Goal: Find specific page/section: Find specific page/section

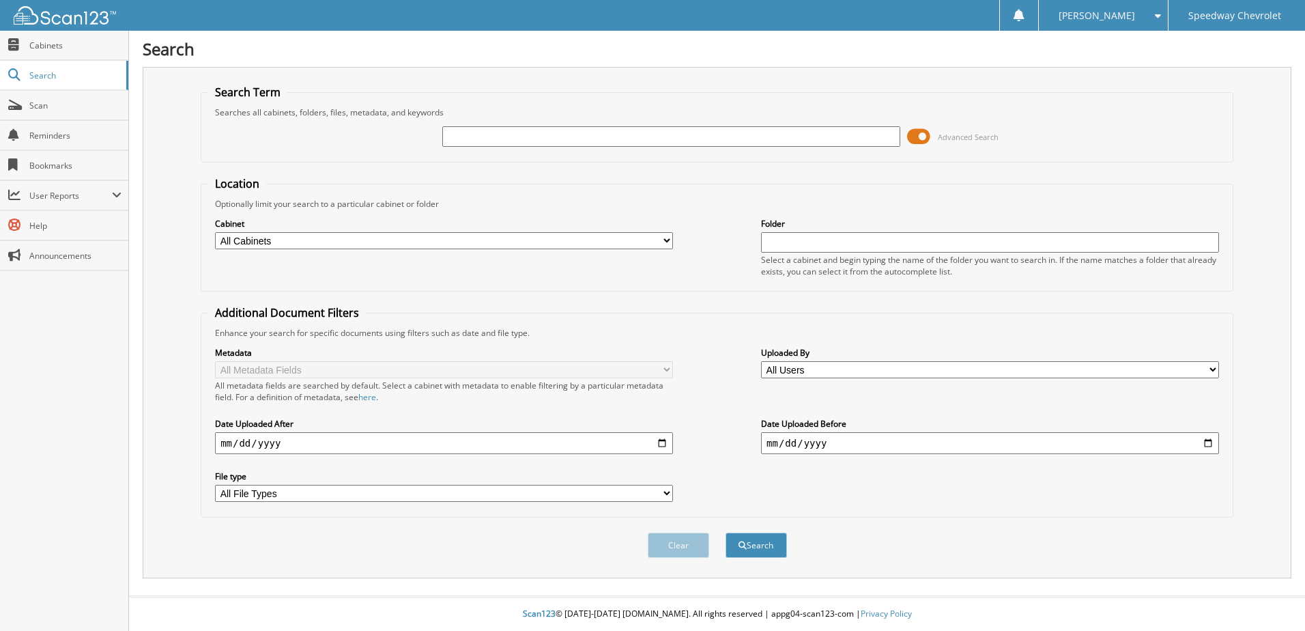
click at [502, 134] on input "text" at bounding box center [671, 136] width 458 height 20
type input "40554"
click at [726, 533] on button "Search" at bounding box center [756, 545] width 61 height 25
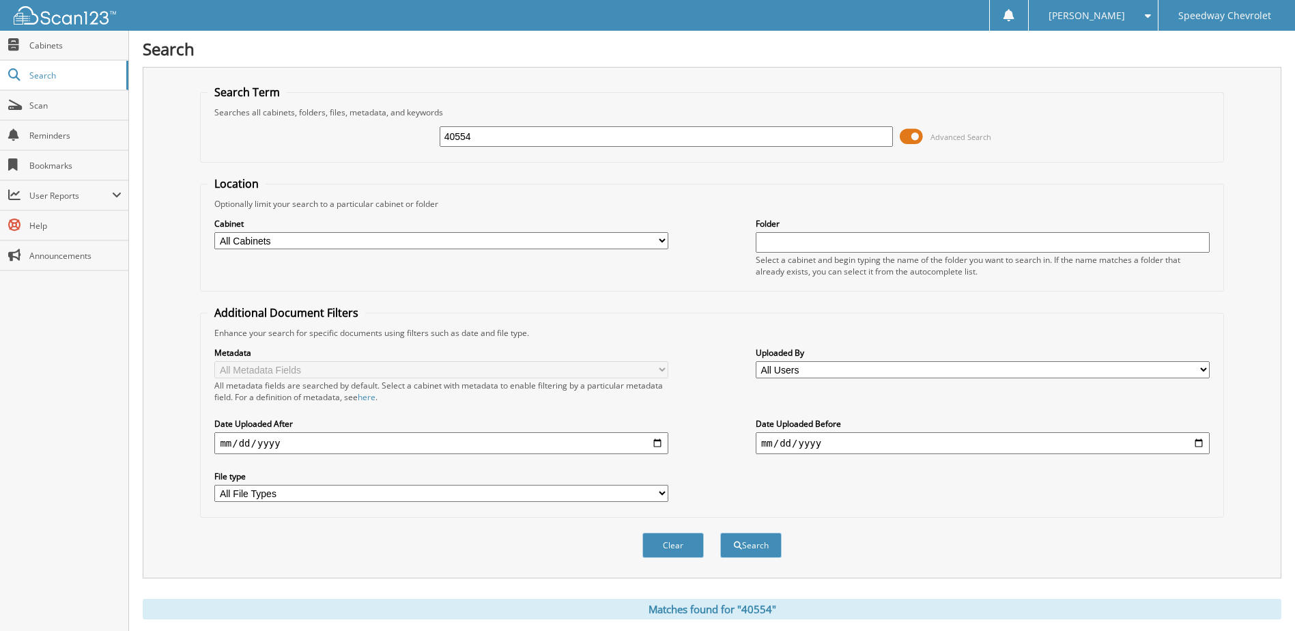
click at [838, 134] on input "40554" at bounding box center [667, 136] width 454 height 20
click at [653, 445] on input "date" at bounding box center [441, 443] width 454 height 22
type input "[DATE]"
click at [663, 492] on select "All File Types JPG LNK PDF ZIP" at bounding box center [441, 493] width 454 height 17
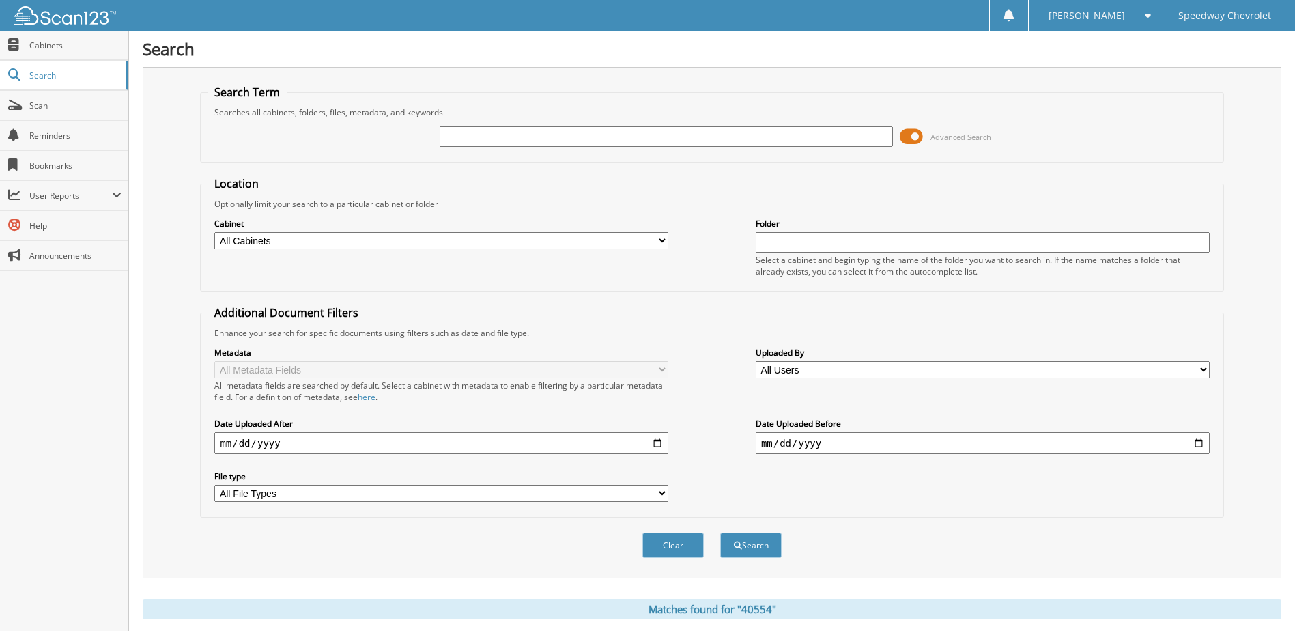
click at [539, 461] on div "Metadata All Metadata Fields All metadata fields are searched by default. Selec…" at bounding box center [712, 424] width 1008 height 171
click at [750, 547] on button "Search" at bounding box center [750, 545] width 61 height 25
click at [915, 134] on span at bounding box center [911, 136] width 23 height 20
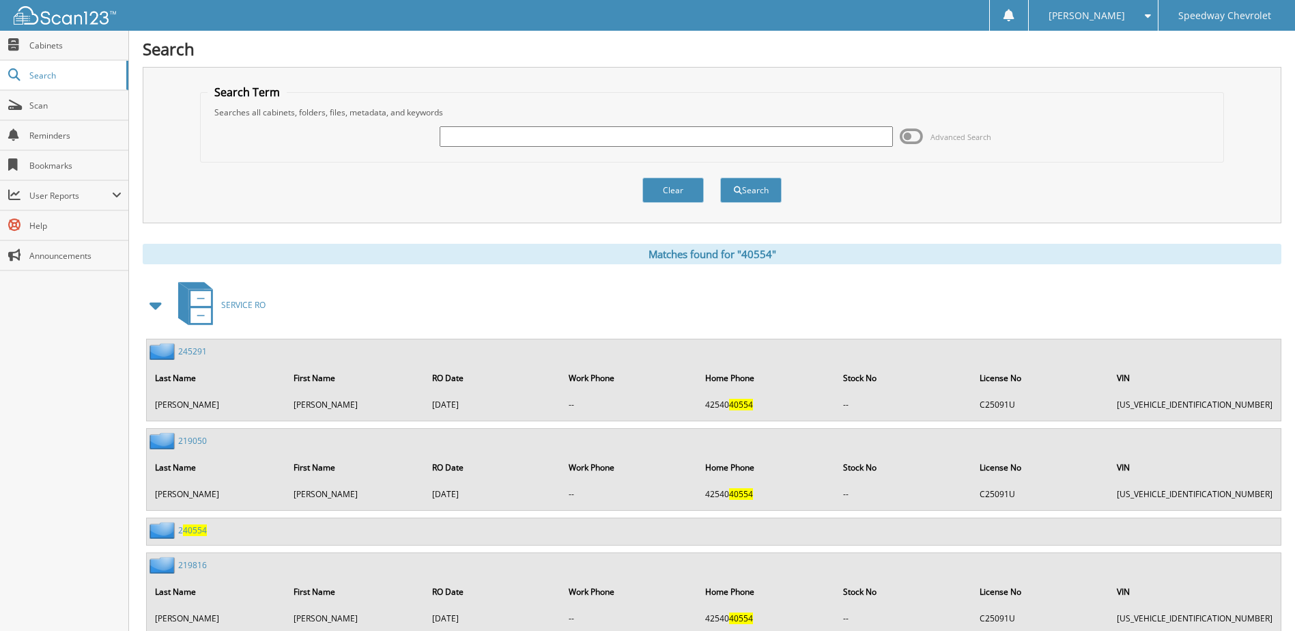
click at [914, 133] on span at bounding box center [911, 136] width 23 height 20
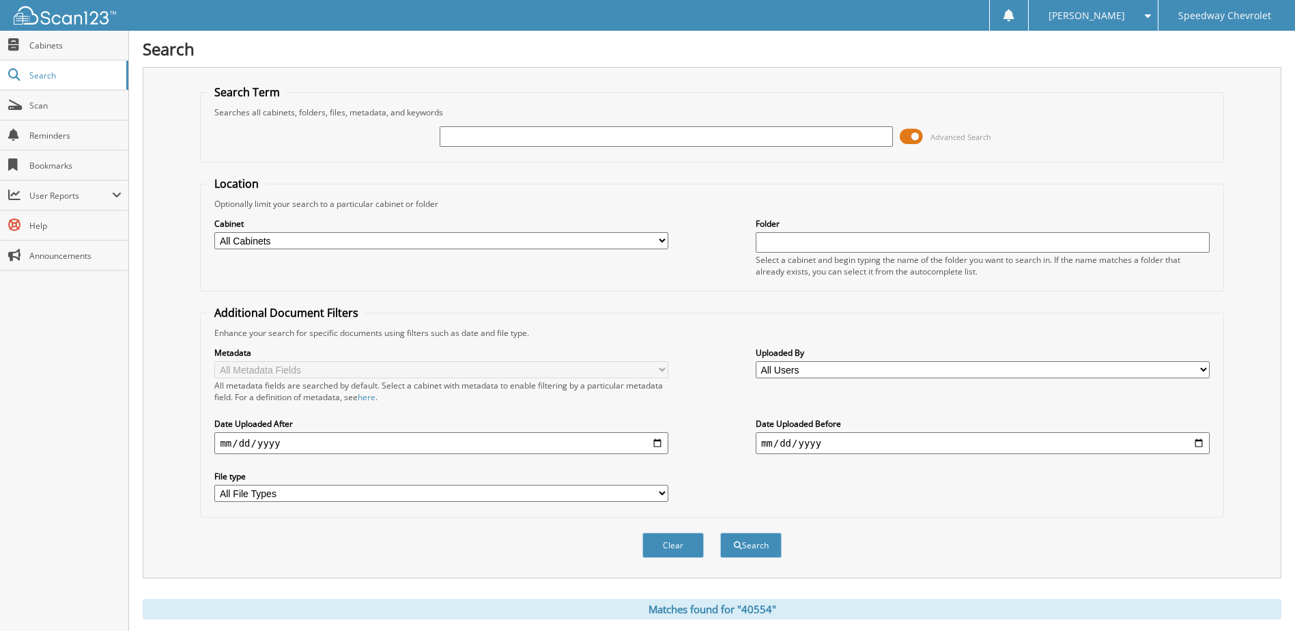
click at [658, 242] on select "All Cabinets CAR DEALS EMPLOYEE DEALS EV CAR DEALS PARTS SERVICE RO Needs Filing" at bounding box center [441, 240] width 454 height 17
select select "13033"
click at [214, 232] on select "All Cabinets CAR DEALS EMPLOYEE DEALS EV CAR DEALS PARTS SERVICE RO Needs Filing" at bounding box center [441, 240] width 454 height 17
click at [737, 539] on button "Search" at bounding box center [750, 545] width 61 height 25
click at [545, 138] on input "text" at bounding box center [667, 136] width 454 height 20
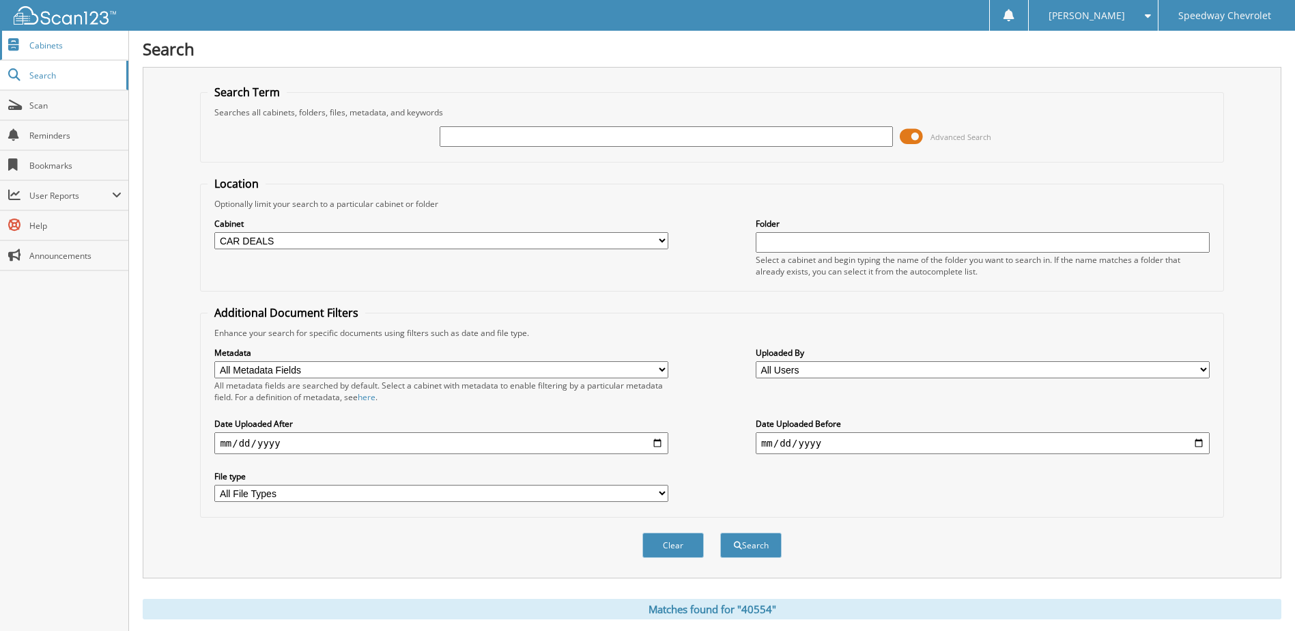
click at [42, 40] on span "Cabinets" at bounding box center [75, 46] width 92 height 12
